Goal: Task Accomplishment & Management: Complete application form

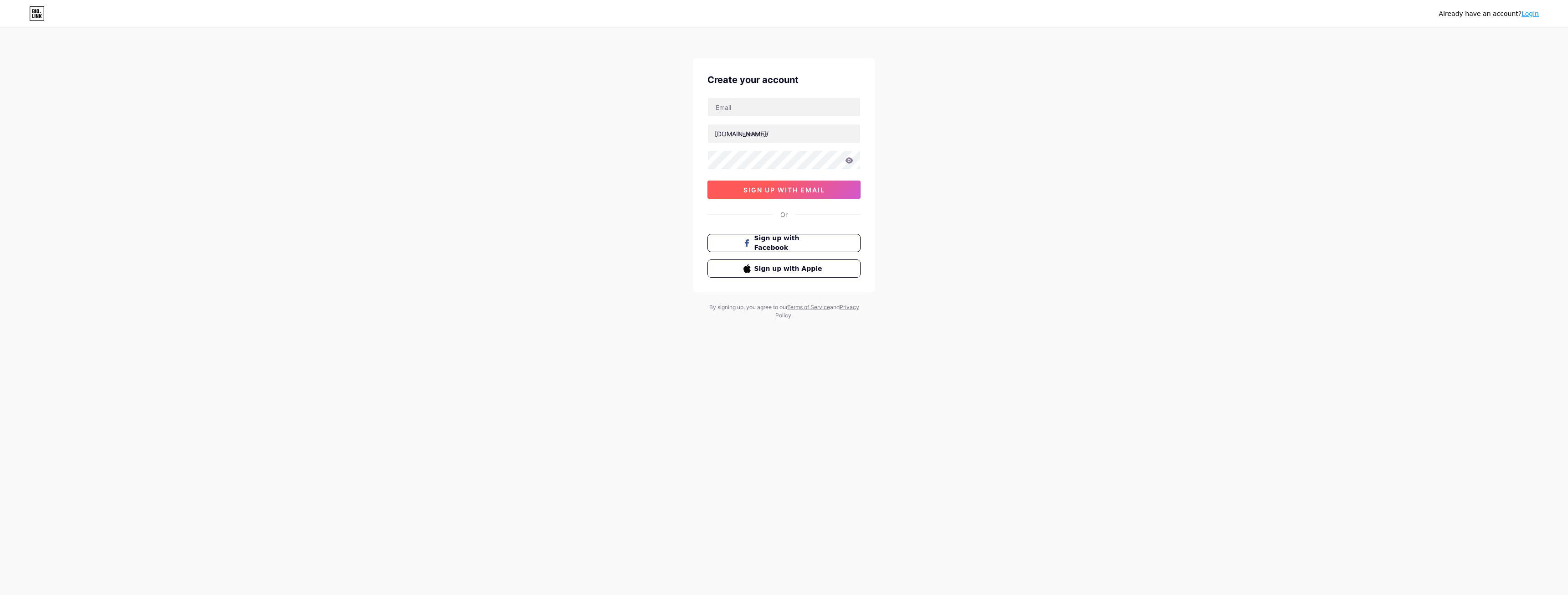
click at [785, 189] on span "sign up with email" at bounding box center [785, 189] width 82 height 8
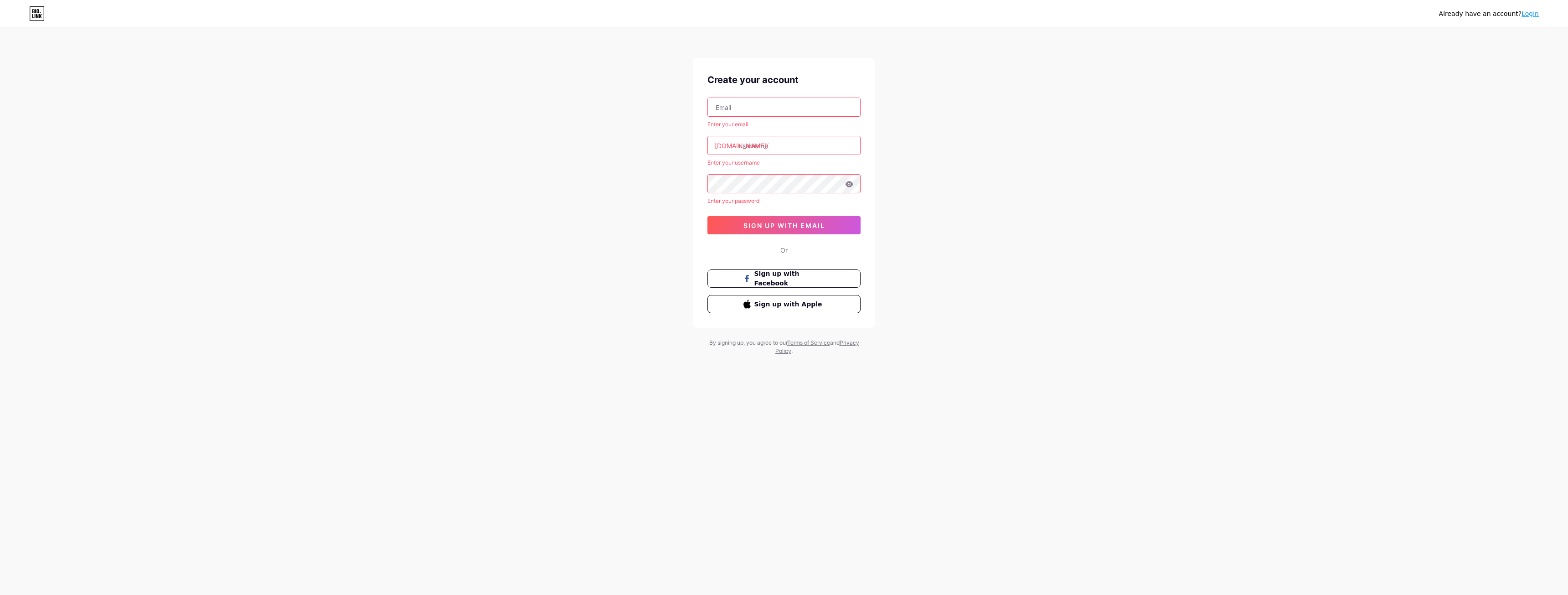
click at [751, 114] on input "text" at bounding box center [784, 107] width 152 height 18
type input "[DOMAIN_NAME][EMAIL_ADDRESS][DOMAIN_NAME]"
click at [773, 148] on input "text" at bounding box center [784, 145] width 152 height 18
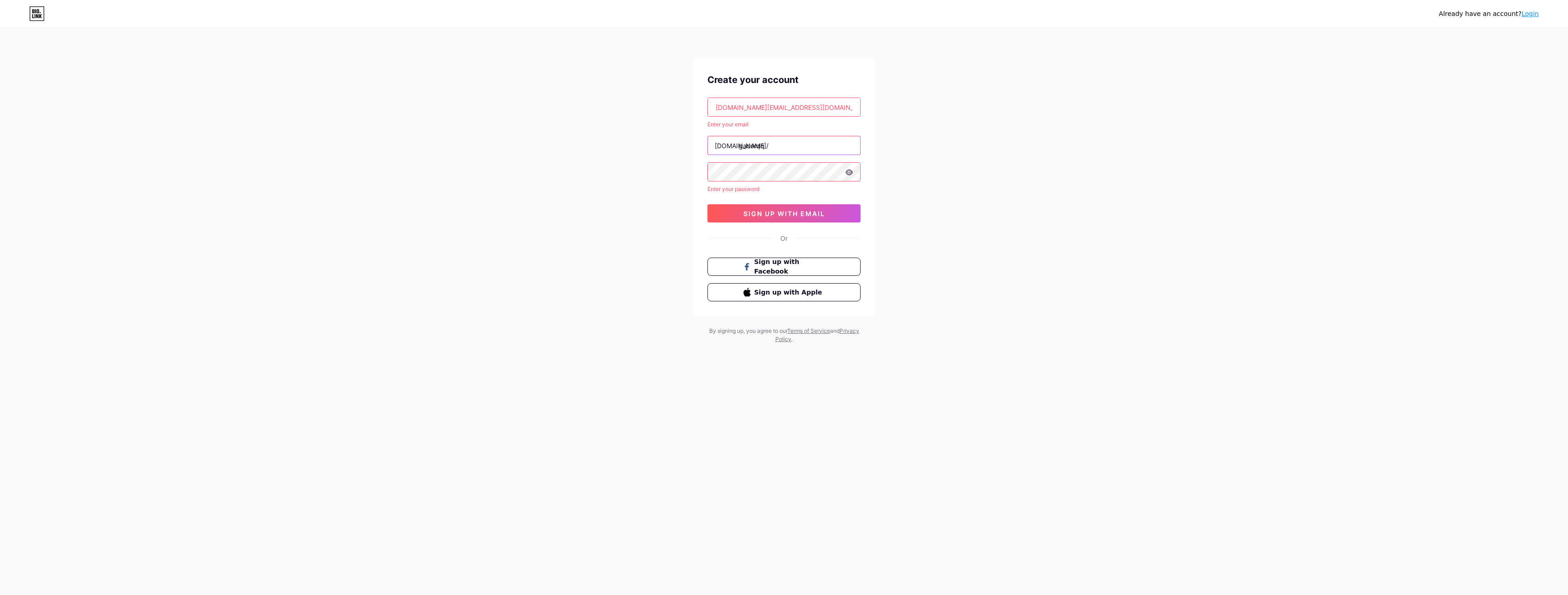
type input "gacorqq"
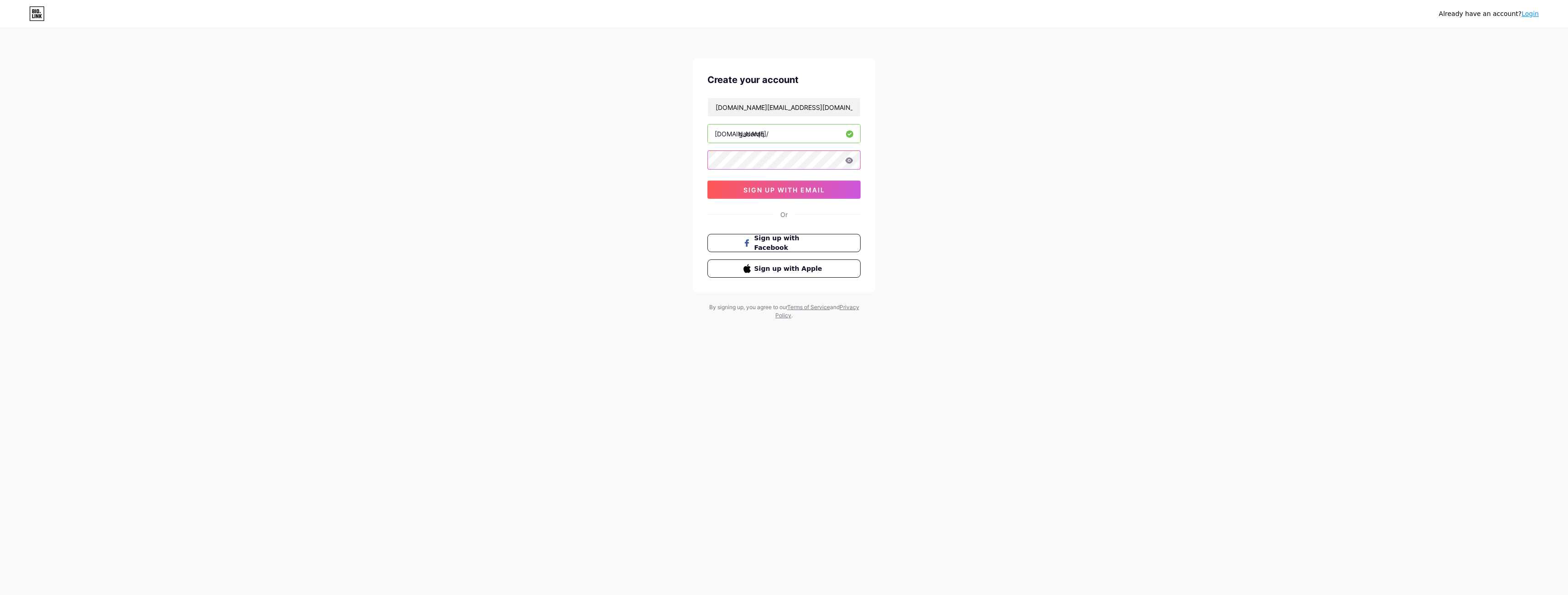
click at [596, 154] on div "Already have an account? Login Create your account [DOMAIN_NAME][EMAIL_ADDRESS]…" at bounding box center [784, 174] width 1568 height 349
click at [758, 183] on div "[DOMAIN_NAME][EMAIL_ADDRESS][DOMAIN_NAME] [DOMAIN_NAME]/ gacorqq 0cAFcWeA6xroRD…" at bounding box center [784, 148] width 153 height 101
click at [760, 189] on span "sign up with email" at bounding box center [785, 189] width 82 height 8
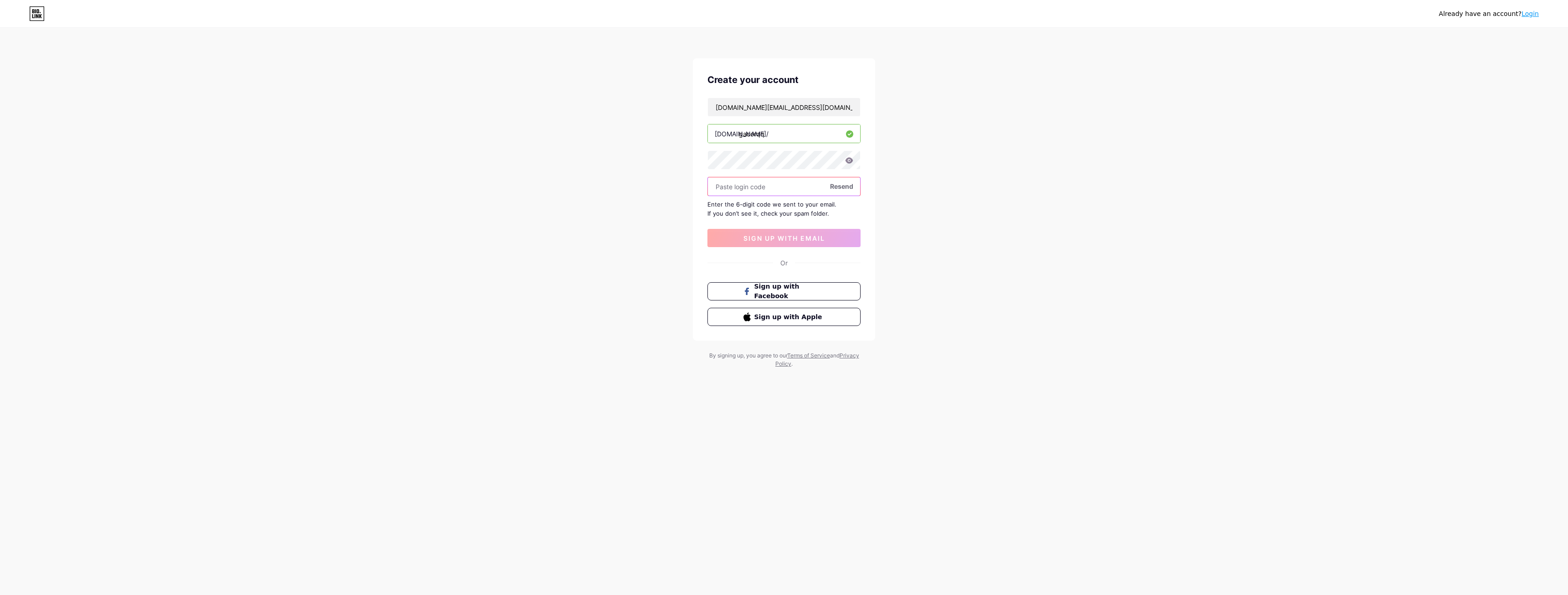
click at [763, 188] on input "text" at bounding box center [784, 186] width 152 height 18
click at [775, 186] on input "text" at bounding box center [784, 186] width 152 height 18
paste input "582466"
type input "582466"
click at [783, 239] on span "sign up with email" at bounding box center [785, 238] width 82 height 8
